Goal: Transaction & Acquisition: Obtain resource

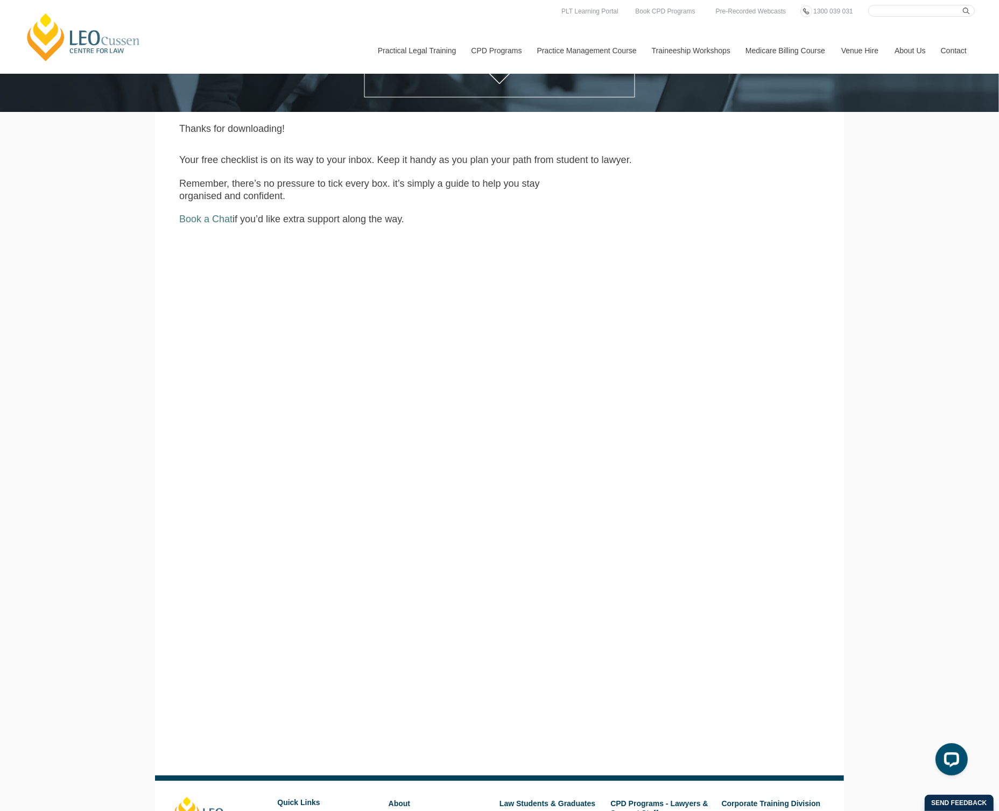
scroll to position [269, 0]
click at [891, 304] on div "Leo Cussen Centre for Law Search here Practical Legal Training Our Practical Le…" at bounding box center [499, 356] width 999 height 1251
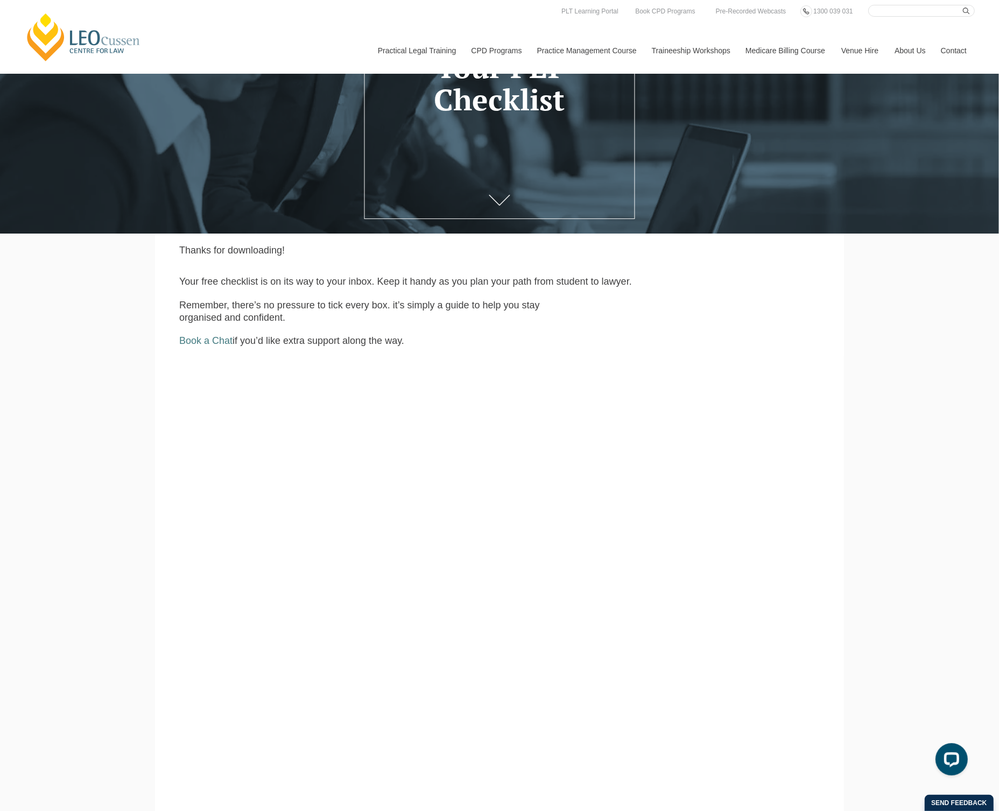
scroll to position [67, 0]
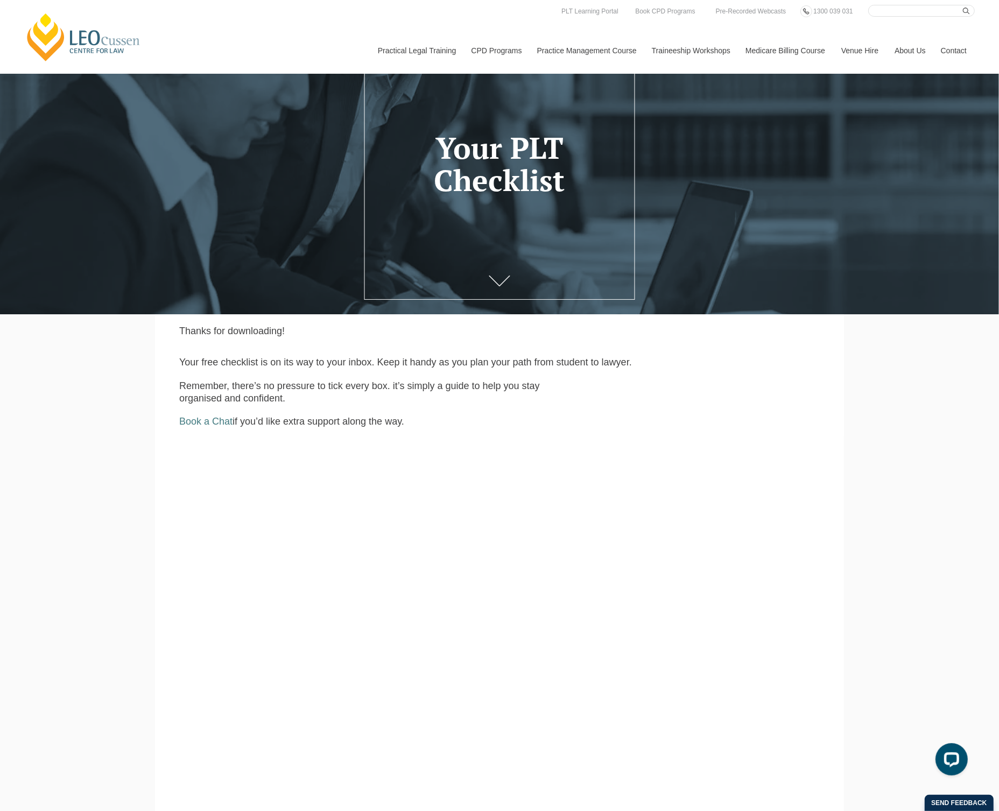
click at [121, 494] on div "Leo Cussen Centre for Law Search here Practical Legal Training Our Practical Le…" at bounding box center [499, 558] width 999 height 1251
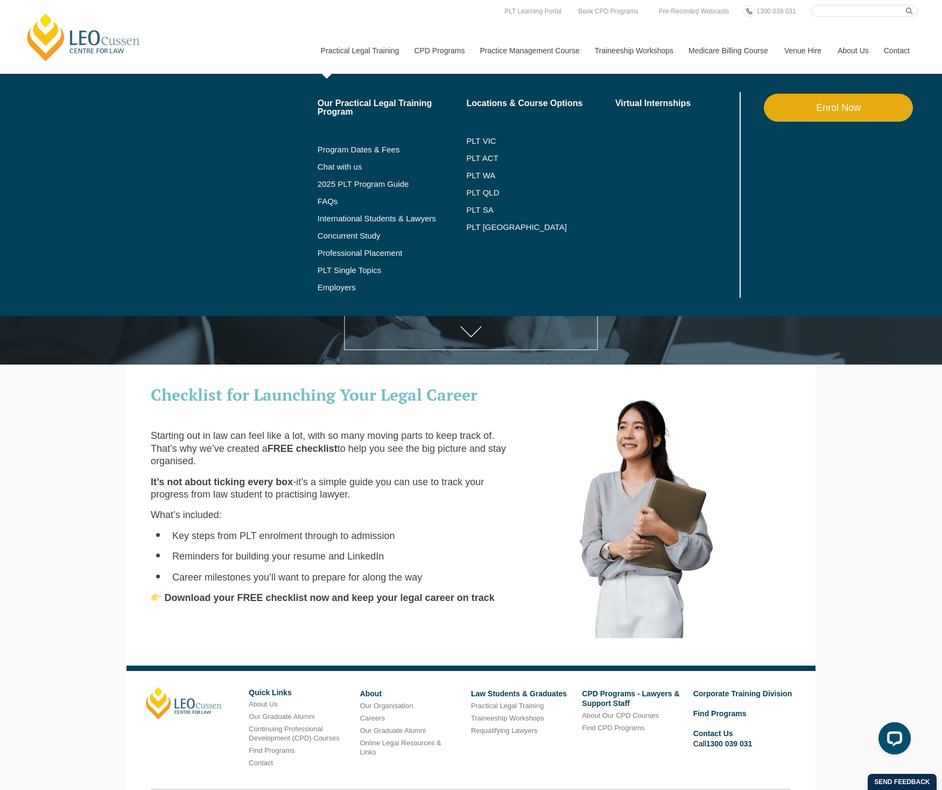
click at [331, 45] on link "Practical Legal Training" at bounding box center [360, 50] width 94 height 46
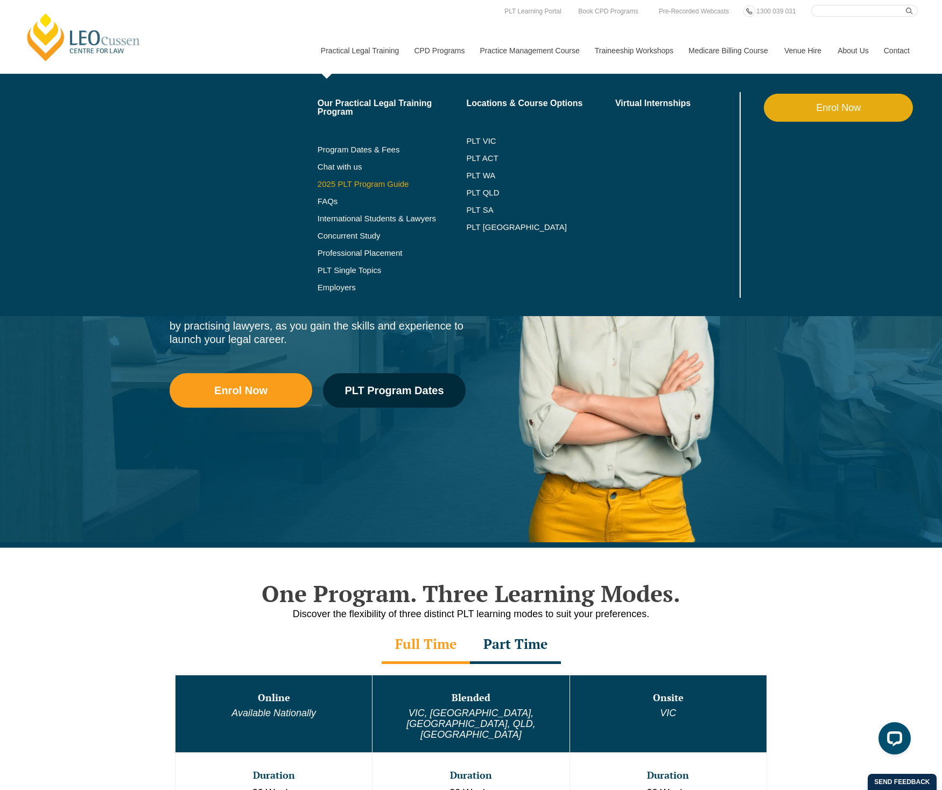
click at [364, 184] on link "2025 PLT Program Guide" at bounding box center [379, 184] width 122 height 9
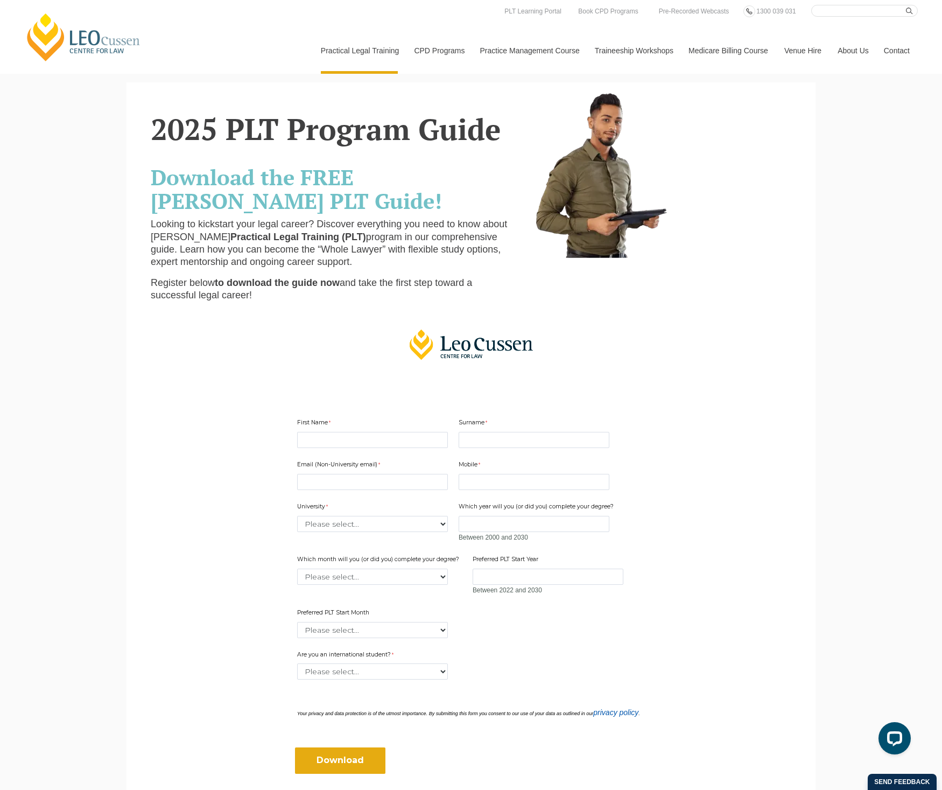
click at [362, 428] on div "First Name" at bounding box center [372, 433] width 159 height 34
drag, startPoint x: 363, startPoint y: 434, endPoint x: 364, endPoint y: 440, distance: 5.9
click at [363, 434] on input "First Name" at bounding box center [372, 440] width 151 height 16
type input "Sophie"
type input "Quinn"
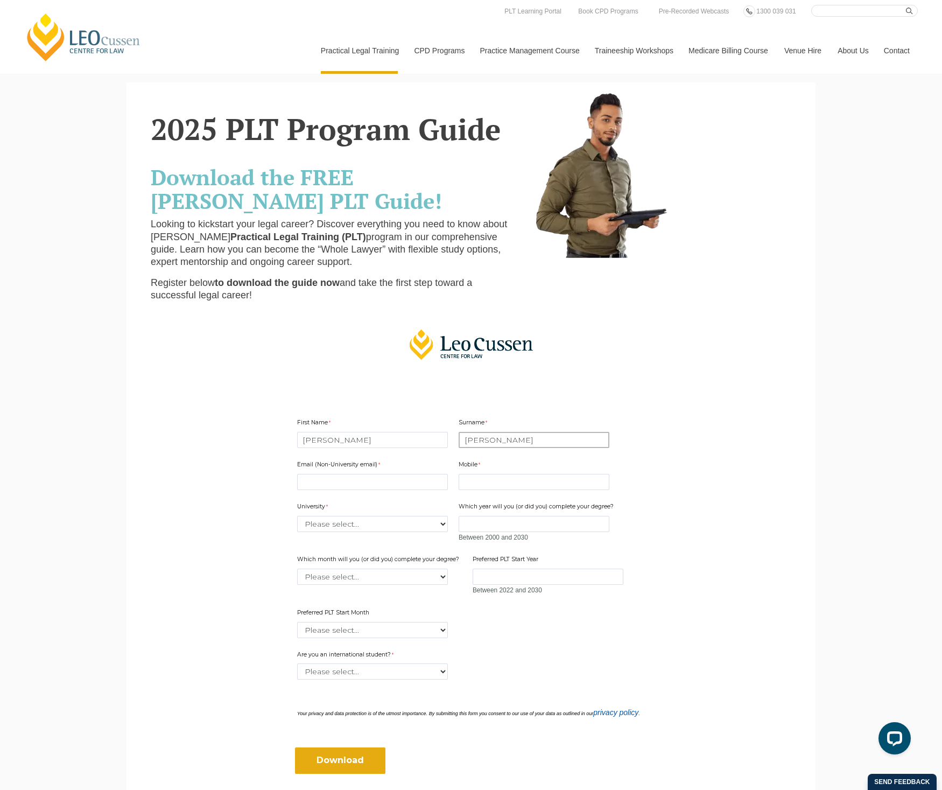
type input "squinn@leocussen.edu.au"
type input "0386675644"
click at [381, 521] on select "Please select... Australian Catholic University Australian National University …" at bounding box center [372, 524] width 151 height 16
select select "tfa_2190"
click at [297, 516] on select "Please select... Australian Catholic University Australian National University …" at bounding box center [372, 524] width 151 height 16
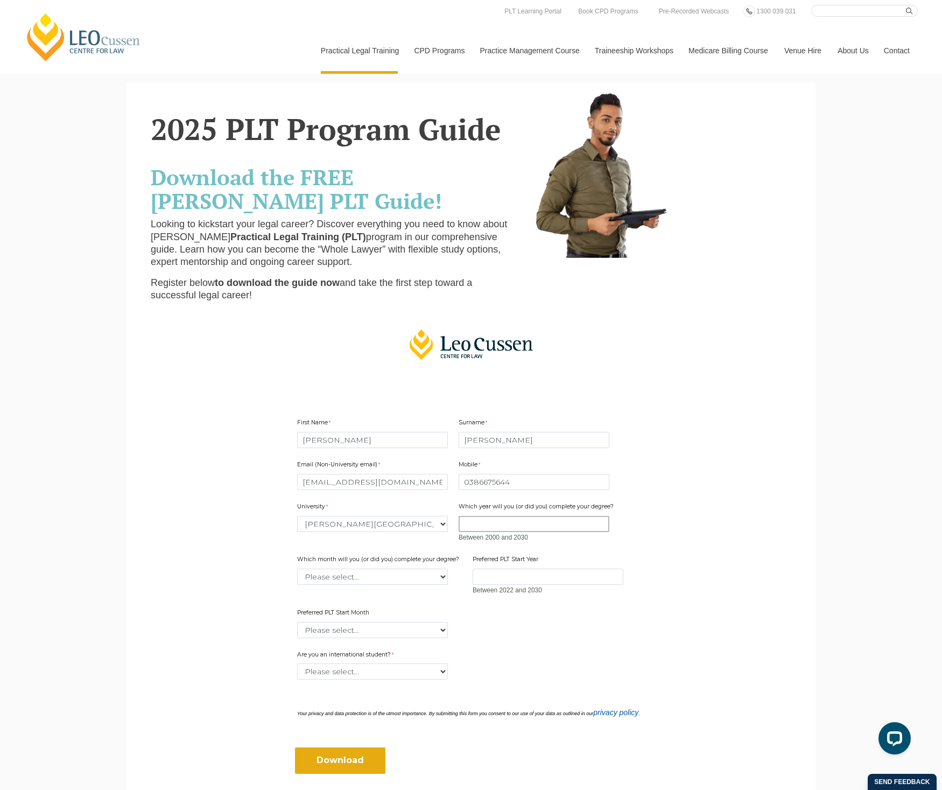
click at [510, 522] on input "Which year will you (or did you) complete your degree?" at bounding box center [534, 524] width 151 height 16
type input "2324"
click at [388, 568] on select "Please select... January February March April May June July August September Oc…" at bounding box center [372, 576] width 151 height 16
select select "tfa_2223"
click at [297, 568] on select "Please select... January February March April May June July August September Oc…" at bounding box center [372, 576] width 151 height 16
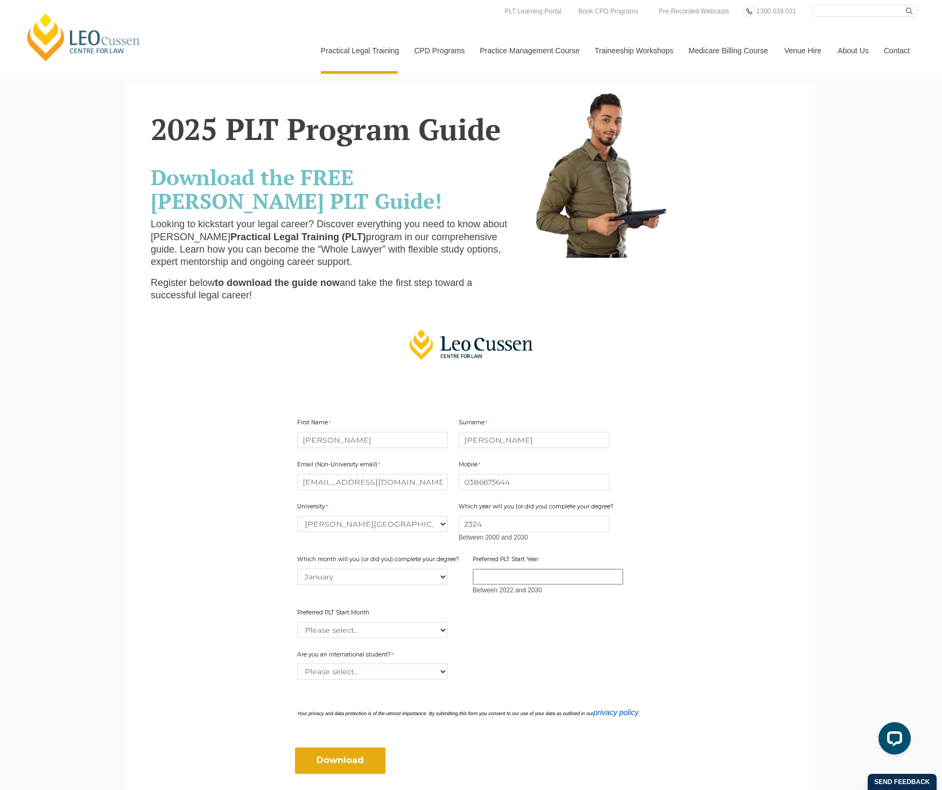
click at [501, 568] on input "Preferred PLT Start Year" at bounding box center [548, 576] width 151 height 16
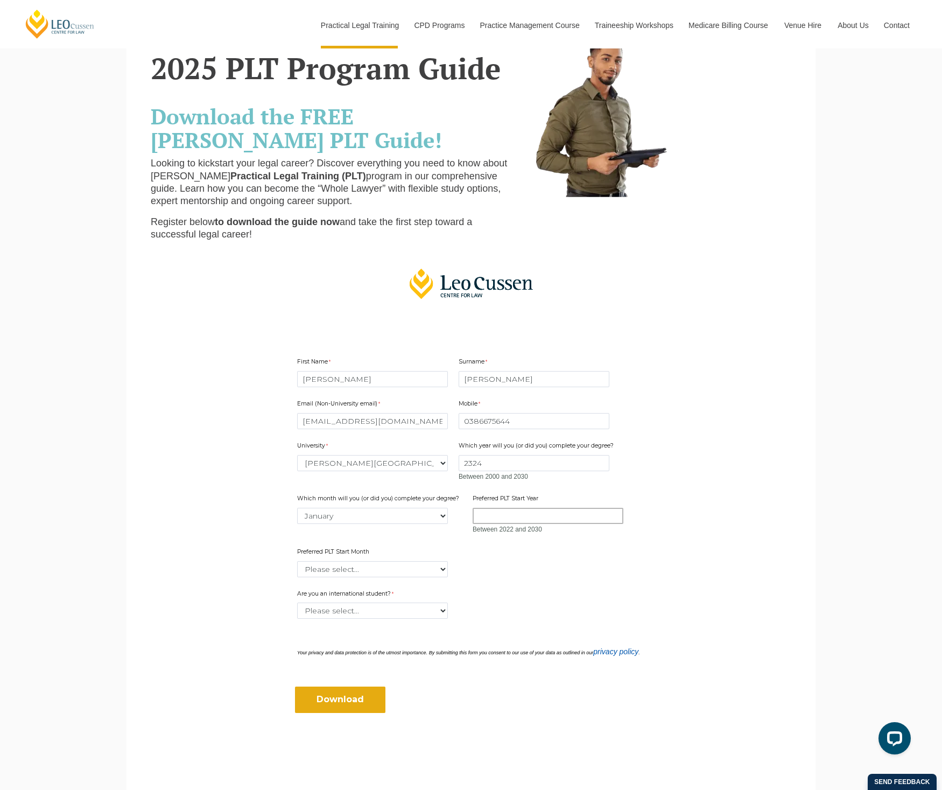
scroll to position [67, 0]
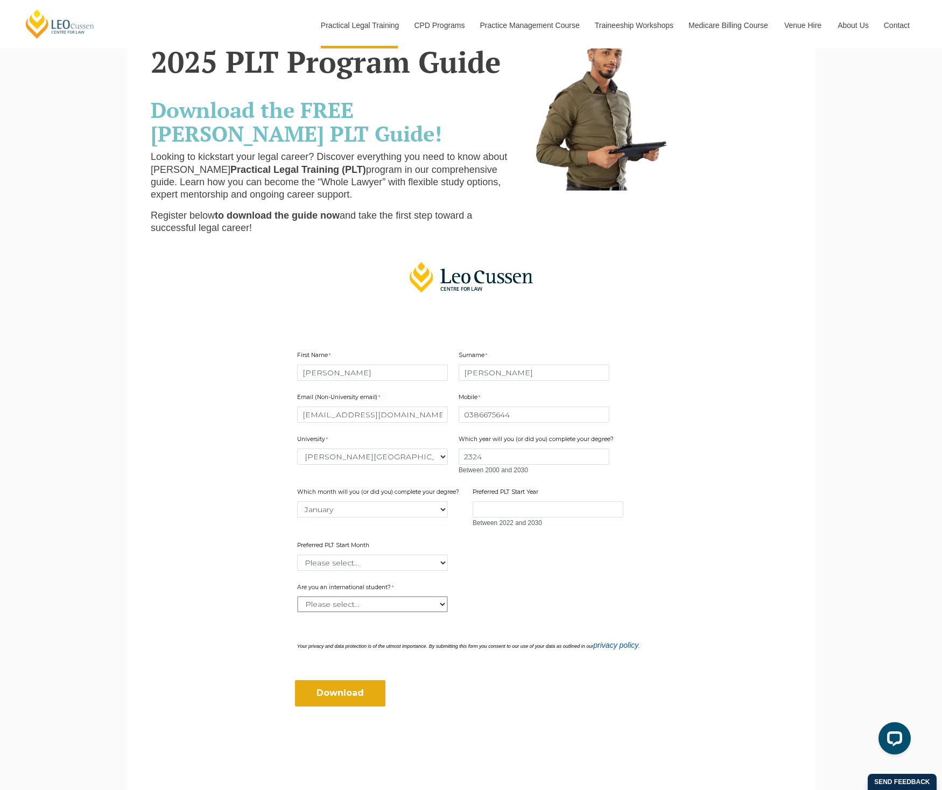
click at [395, 606] on select "Please select... Yes No" at bounding box center [372, 604] width 151 height 16
select select "tfa_59"
click at [297, 596] on select "Please select... Yes No" at bounding box center [372, 604] width 151 height 16
click at [356, 683] on input "Download" at bounding box center [340, 693] width 90 height 26
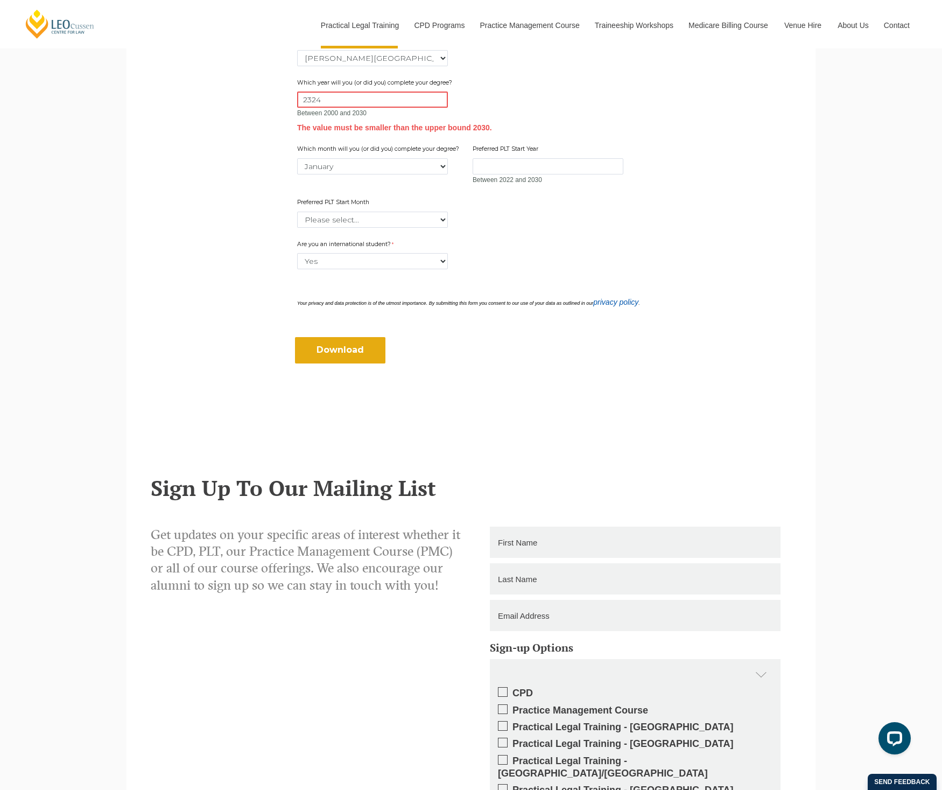
scroll to position [351, 0]
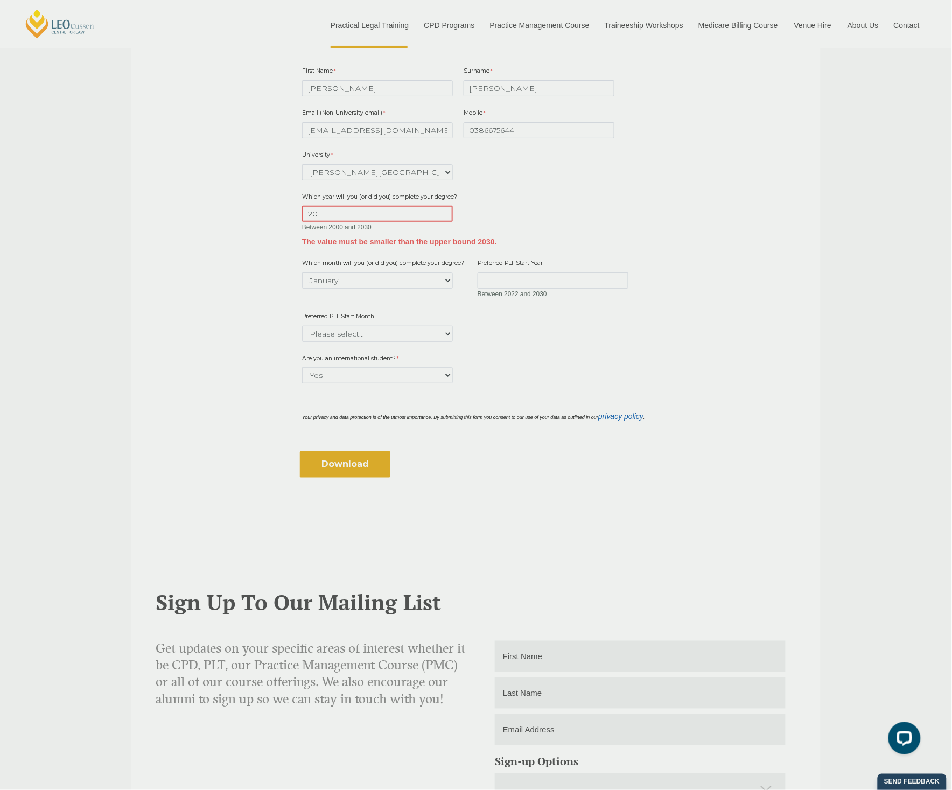
type input "20"
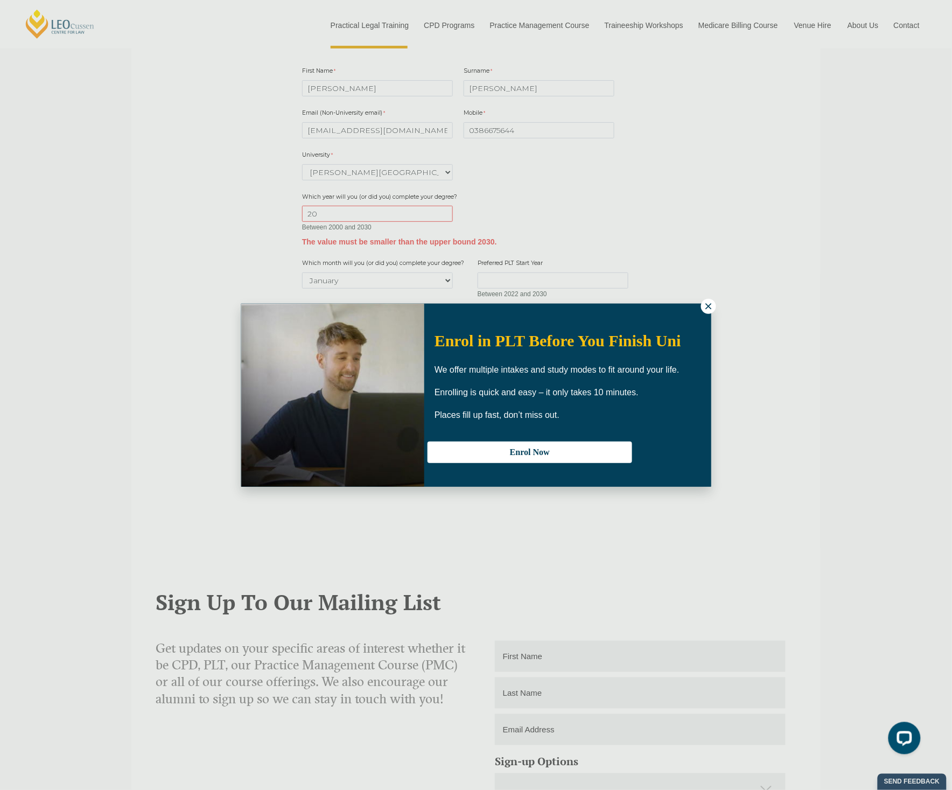
click at [707, 306] on icon at bounding box center [709, 306] width 10 height 10
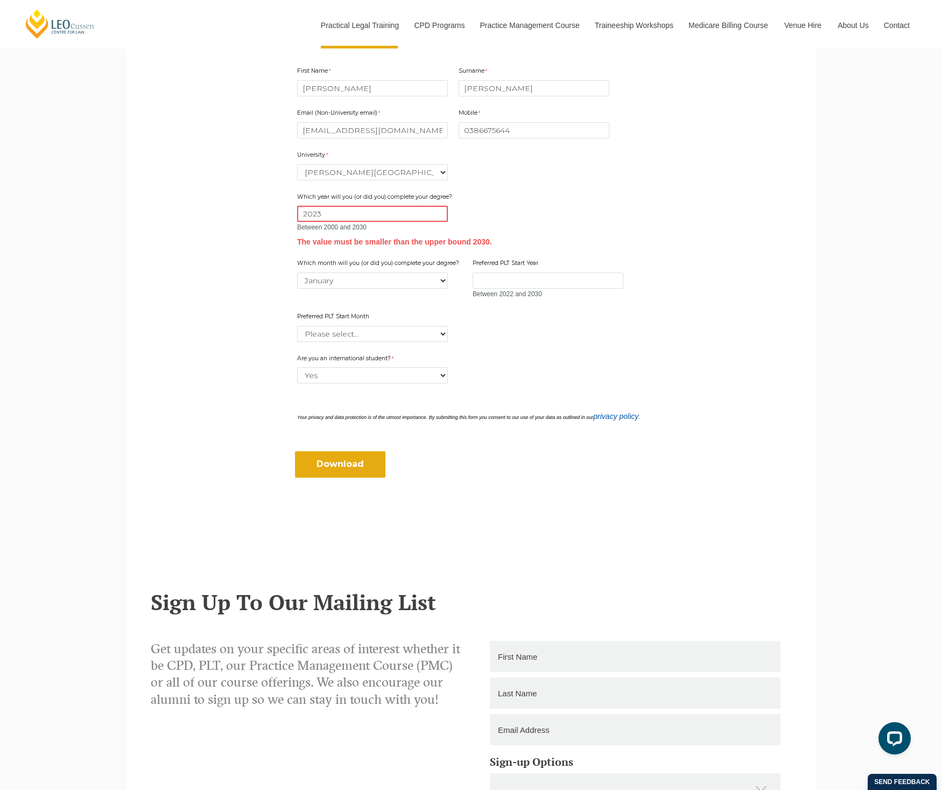
type input "2023"
click at [479, 315] on div "Email (Non-University email) squinn@leocussen.edu.au Mobile 0386675644 0 charac…" at bounding box center [471, 221] width 356 height 245
click at [324, 460] on input "Download" at bounding box center [340, 464] width 90 height 26
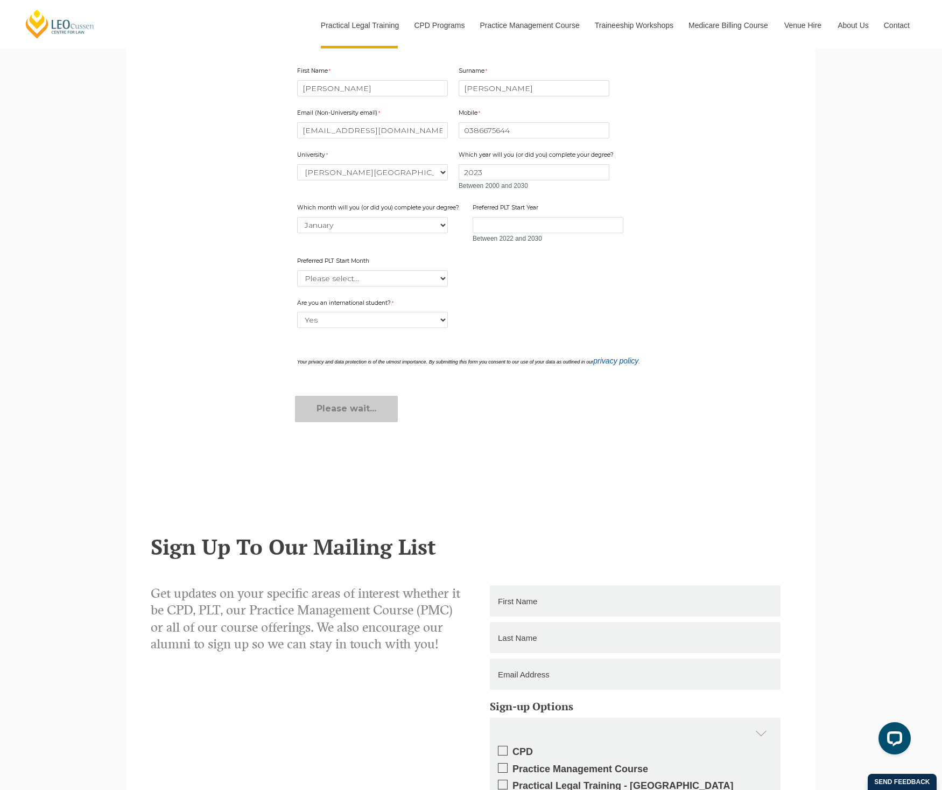
scroll to position [217, 0]
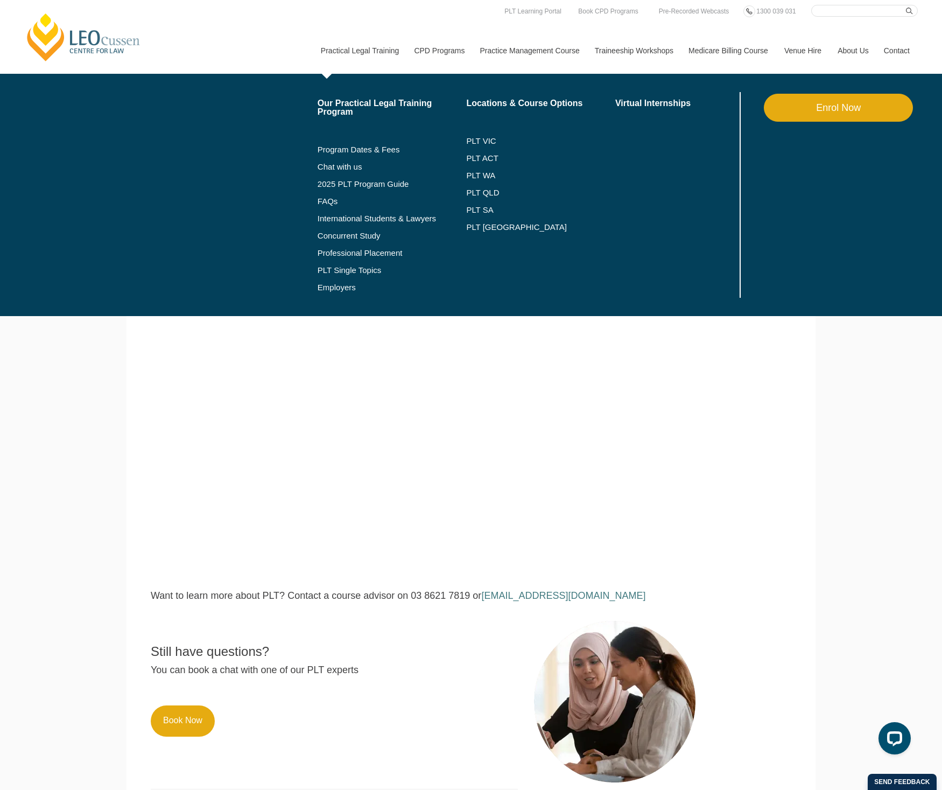
click at [345, 178] on li "2025 PLT Program Guide" at bounding box center [392, 183] width 149 height 17
click at [345, 181] on link "2025 PLT Program Guide" at bounding box center [379, 184] width 122 height 9
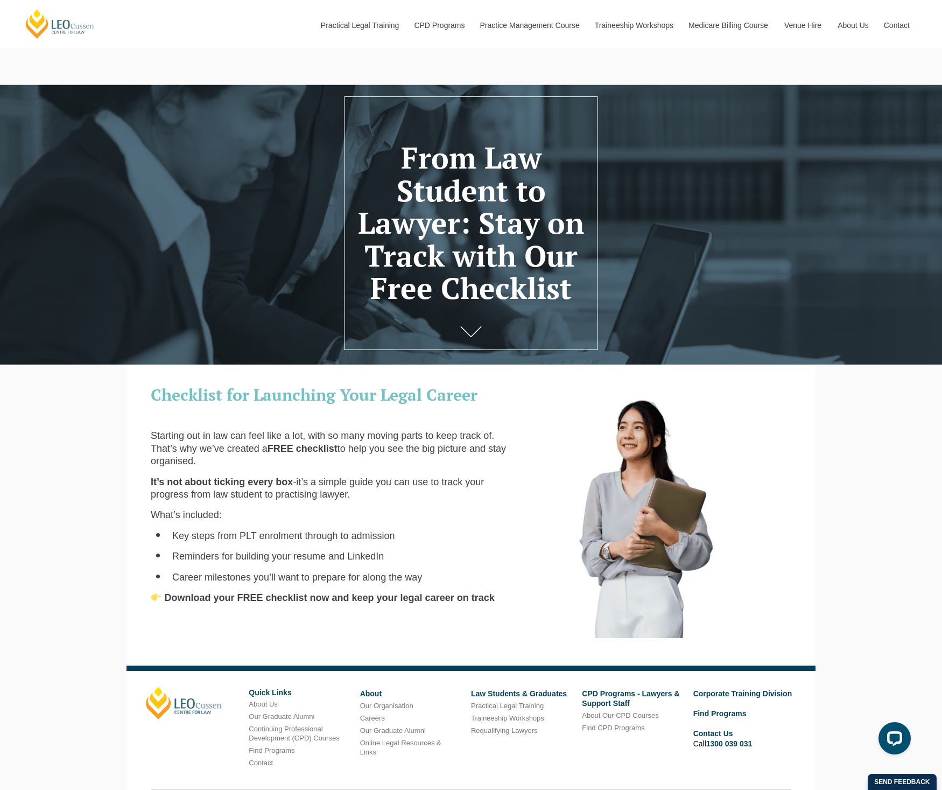
scroll to position [67, 0]
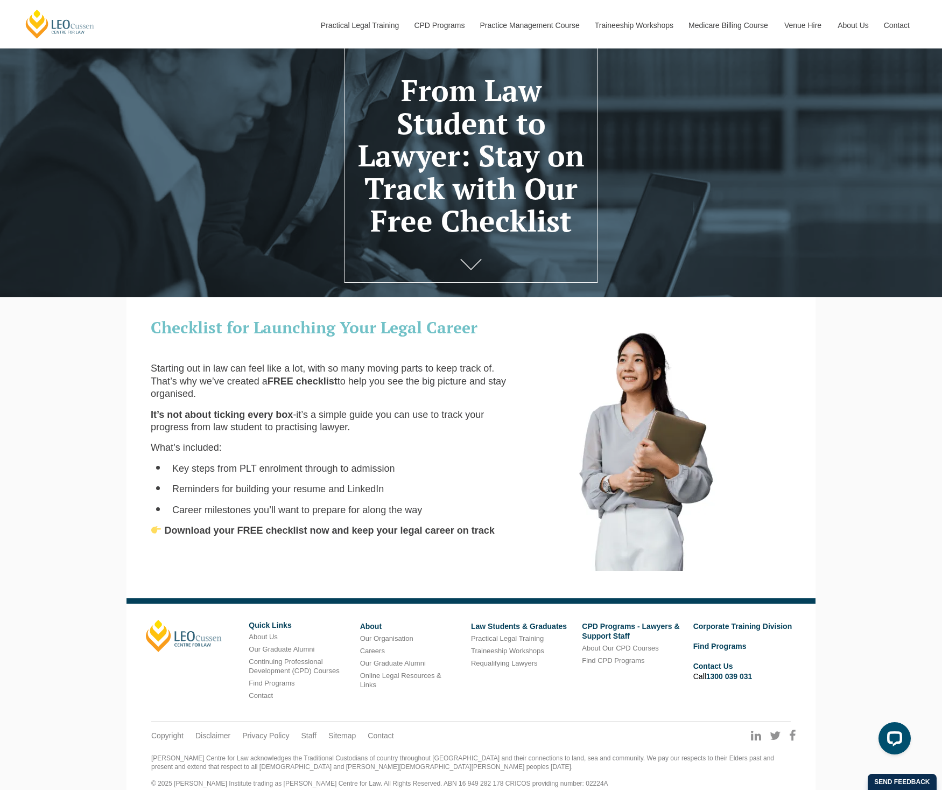
click at [782, 498] on div at bounding box center [662, 439] width 273 height 263
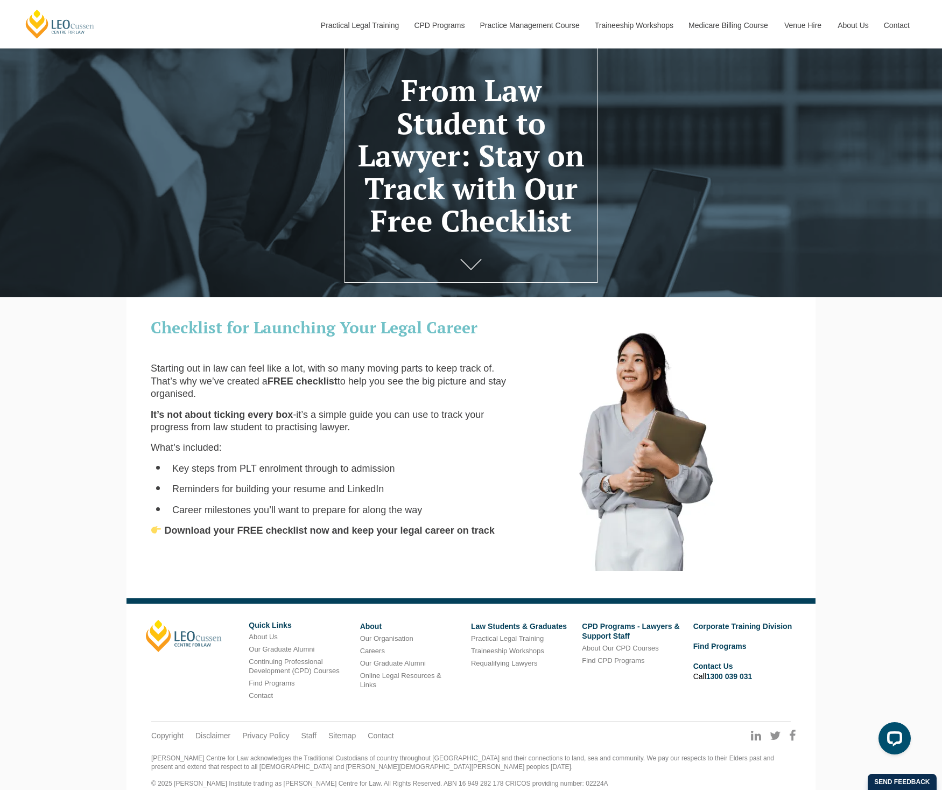
scroll to position [0, 0]
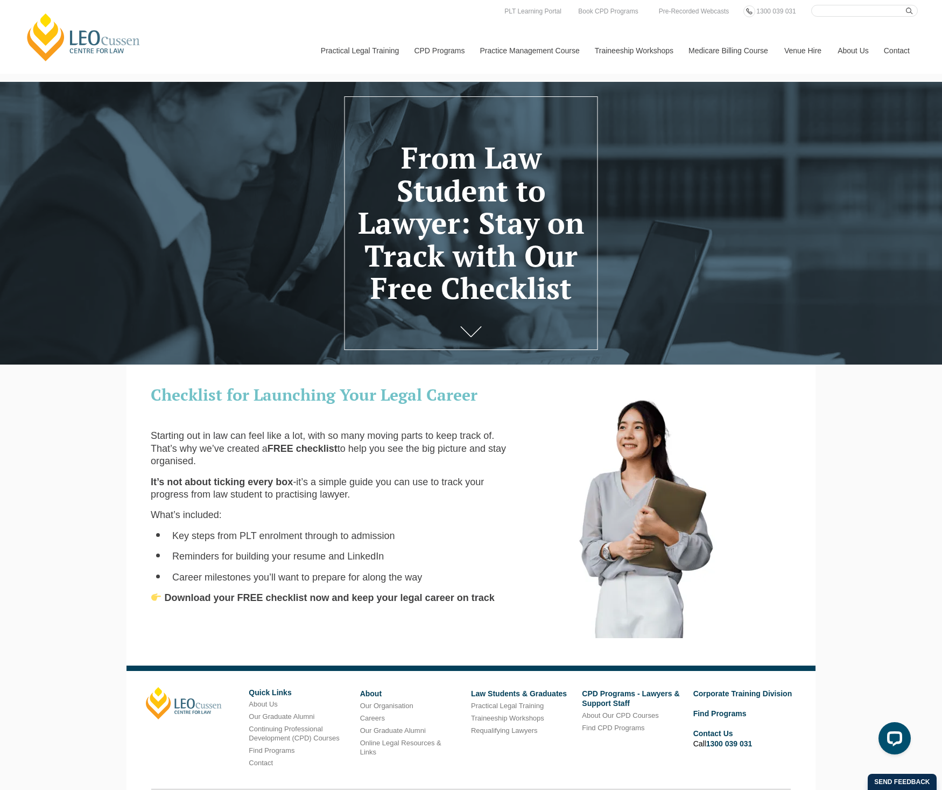
click at [796, 498] on div at bounding box center [662, 506] width 273 height 263
